Goal: Find specific page/section: Locate a particular part of the current website

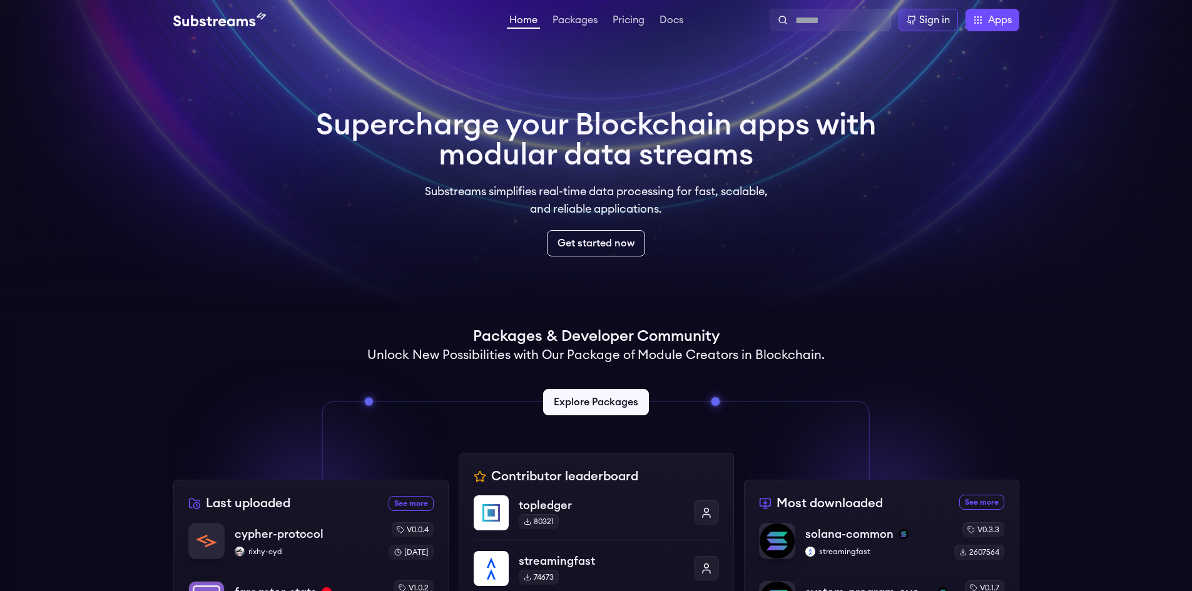
scroll to position [250, 0]
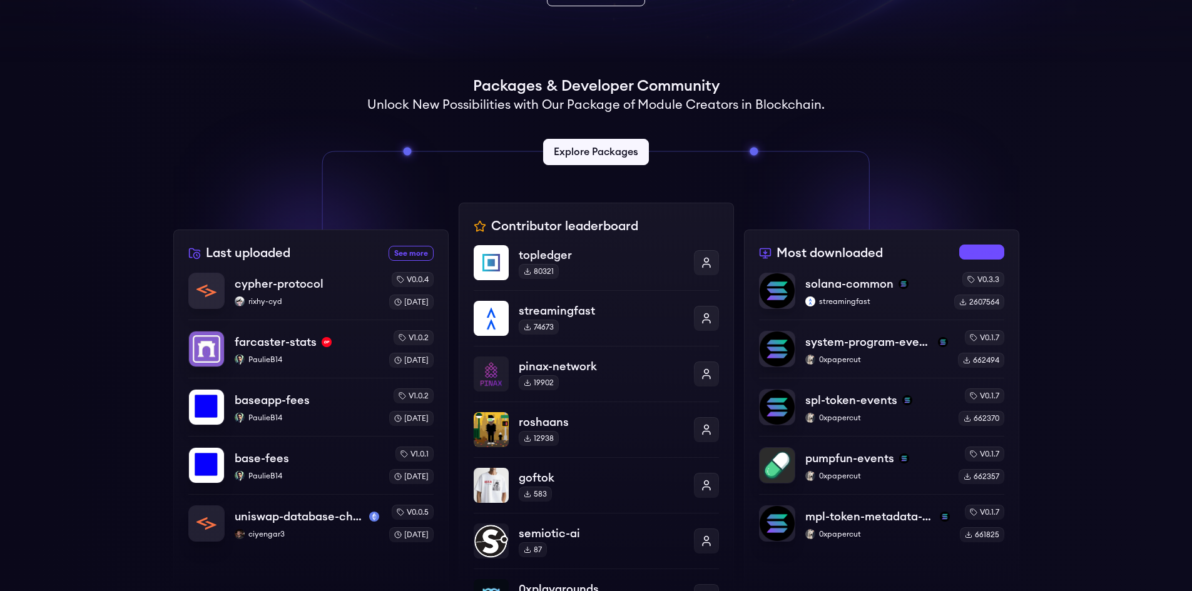
click at [990, 250] on link "See more most downloaded packages" at bounding box center [981, 252] width 45 height 15
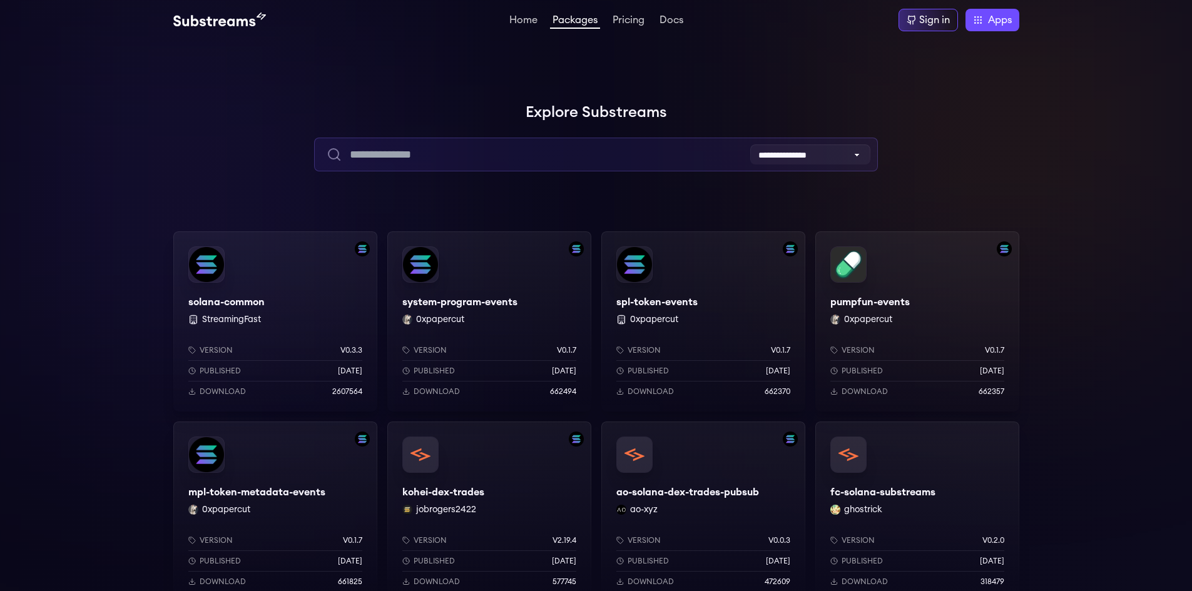
click at [429, 158] on input "text" at bounding box center [596, 155] width 564 height 34
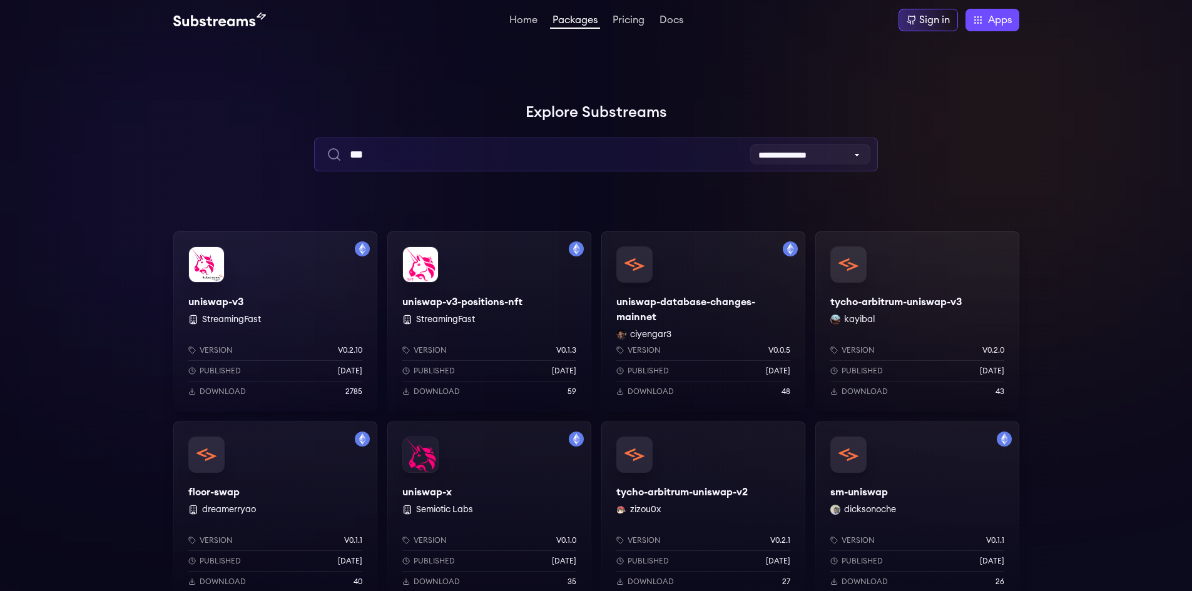
type input "***"
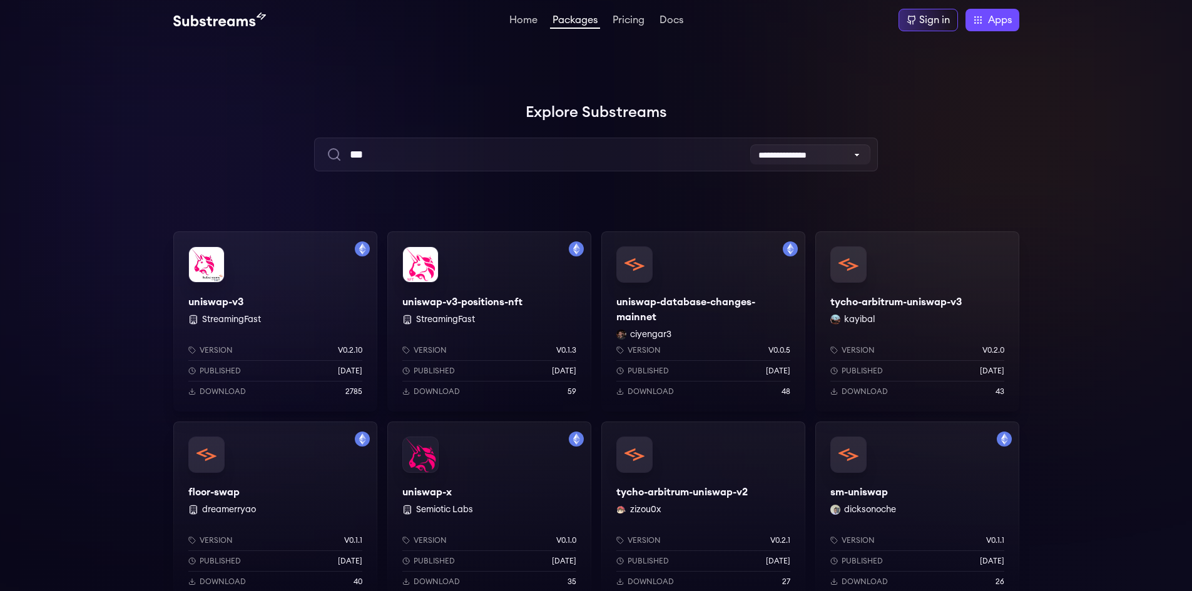
click at [219, 300] on div "uniswap-v3 StreamingFast Version v0.2.10 Published [DATE] Download 2785" at bounding box center [275, 321] width 204 height 180
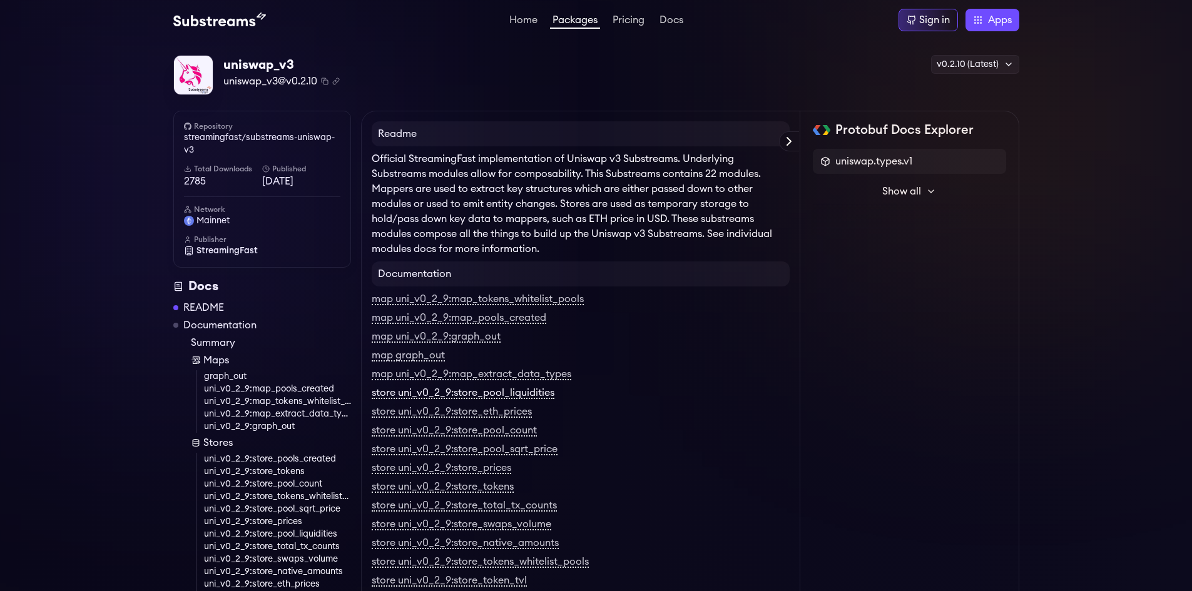
click at [477, 399] on link "store uni_v0_2_9:store_pool_liquidities" at bounding box center [463, 393] width 183 height 11
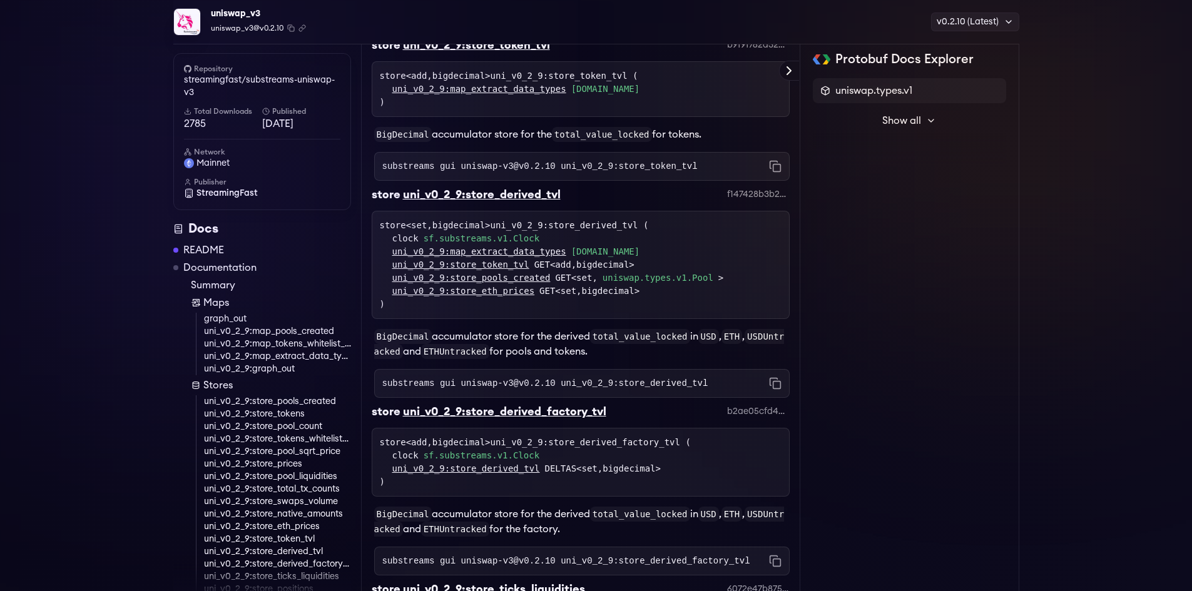
scroll to position [4611, 0]
